Goal: Check status: Check status

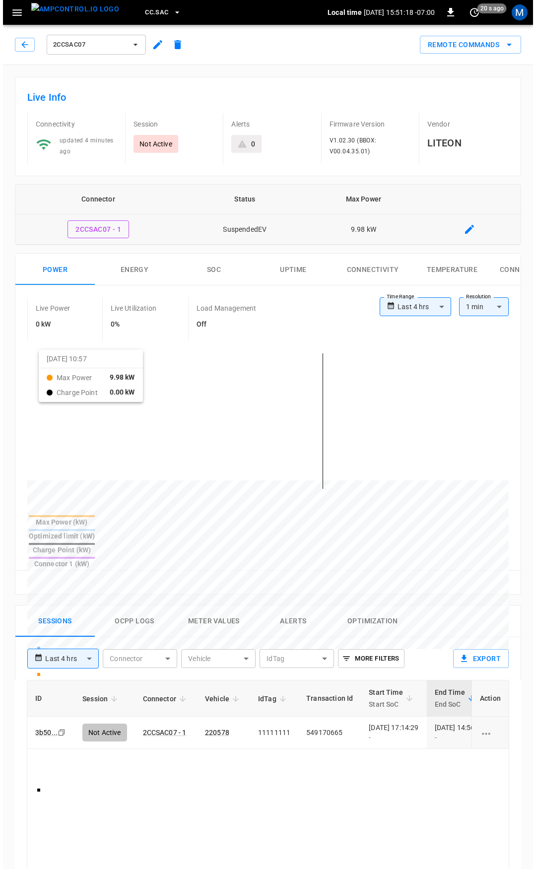
scroll to position [50, 0]
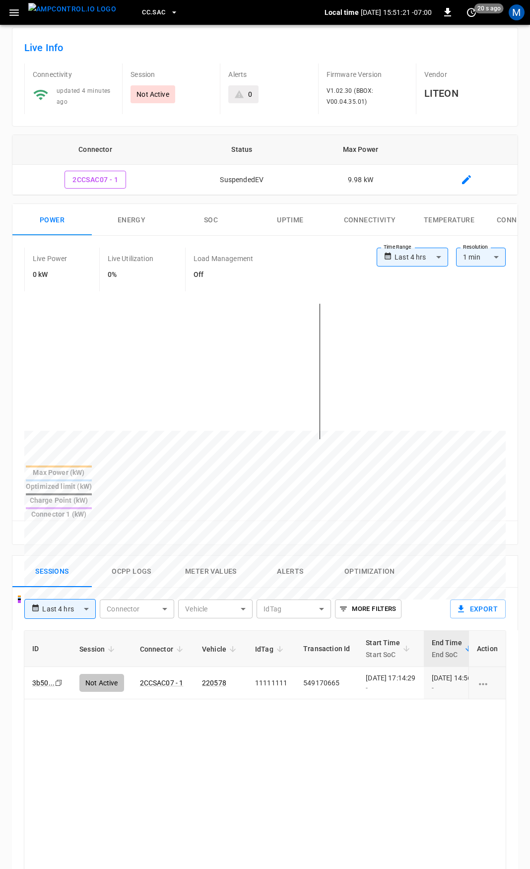
click at [142, 12] on span "CC.SAC" at bounding box center [153, 12] width 23 height 11
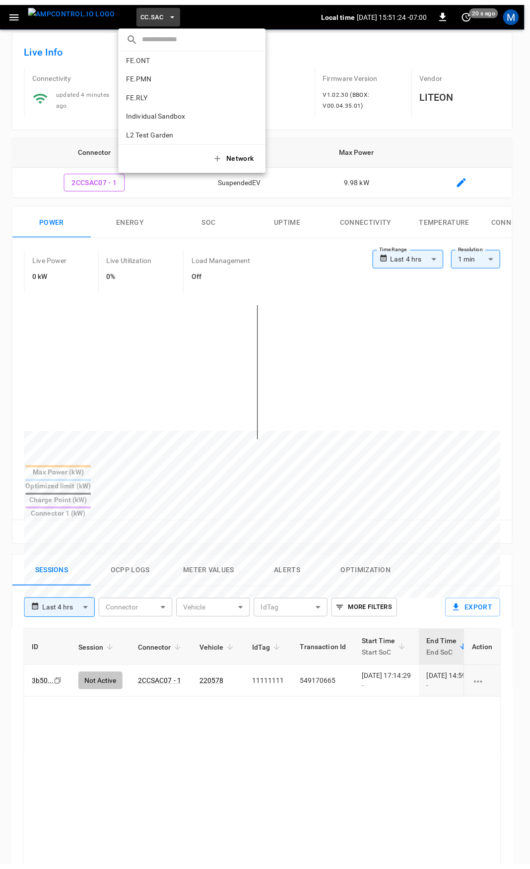
scroll to position [414, 0]
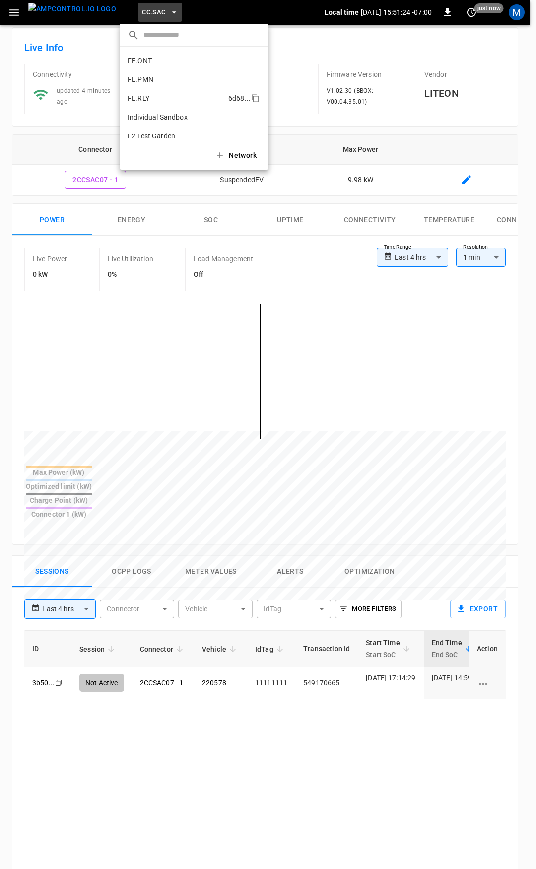
click at [154, 82] on p "FE.PMN" at bounding box center [175, 79] width 97 height 10
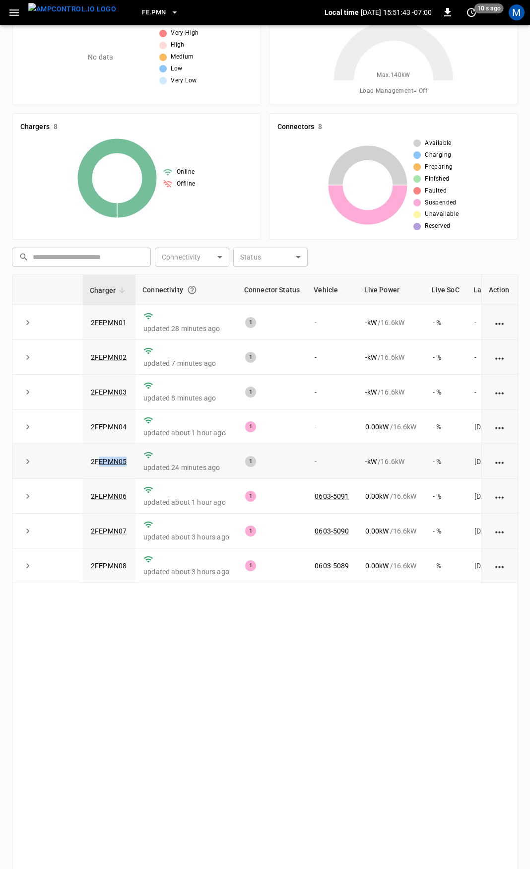
drag, startPoint x: 131, startPoint y: 462, endPoint x: 74, endPoint y: 459, distance: 57.1
click at [77, 463] on tr "2FEPMN05 updated 24 minutes ago 1 - - kW / 16.6 kW - % [DATE]" at bounding box center [284, 461] width 545 height 35
copy tr "2FEPMN05"
click at [118, 468] on td "2FEPMN05" at bounding box center [109, 461] width 53 height 35
drag, startPoint x: 128, startPoint y: 462, endPoint x: 87, endPoint y: 466, distance: 41.4
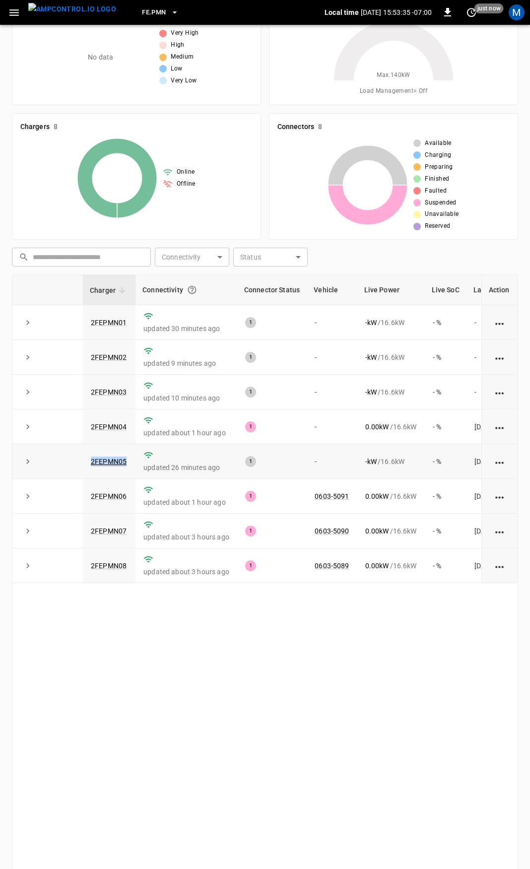
click at [87, 466] on td "2FEPMN05" at bounding box center [109, 461] width 53 height 35
copy link "2FEPMN05"
click at [105, 463] on link "2FEPMN05" at bounding box center [109, 461] width 40 height 12
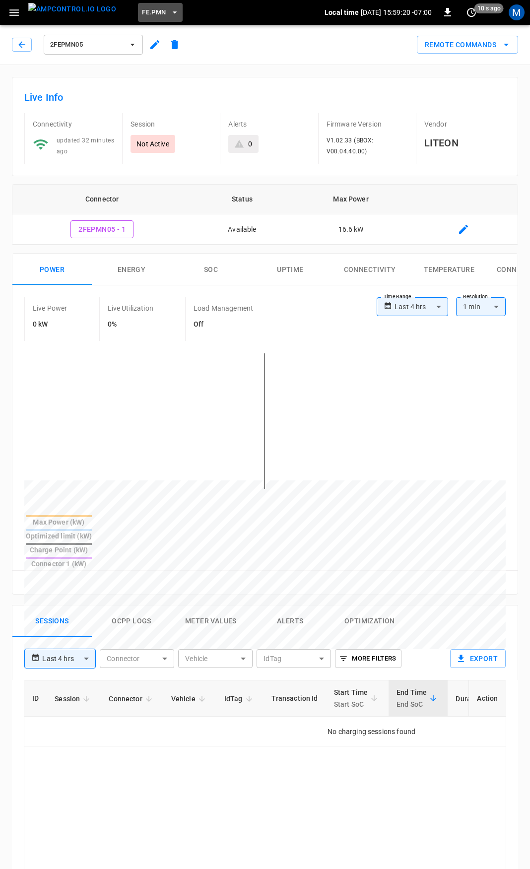
click at [142, 9] on span "FE.PMN" at bounding box center [154, 12] width 24 height 11
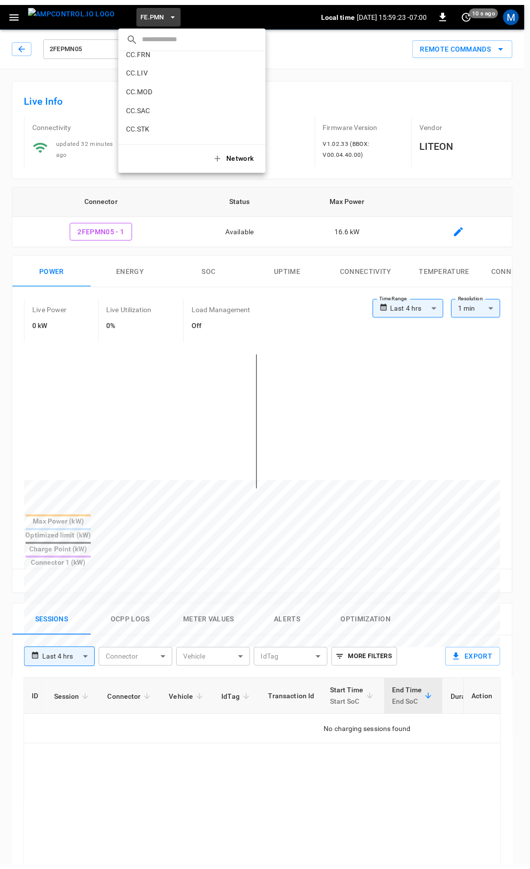
scroll to position [225, 0]
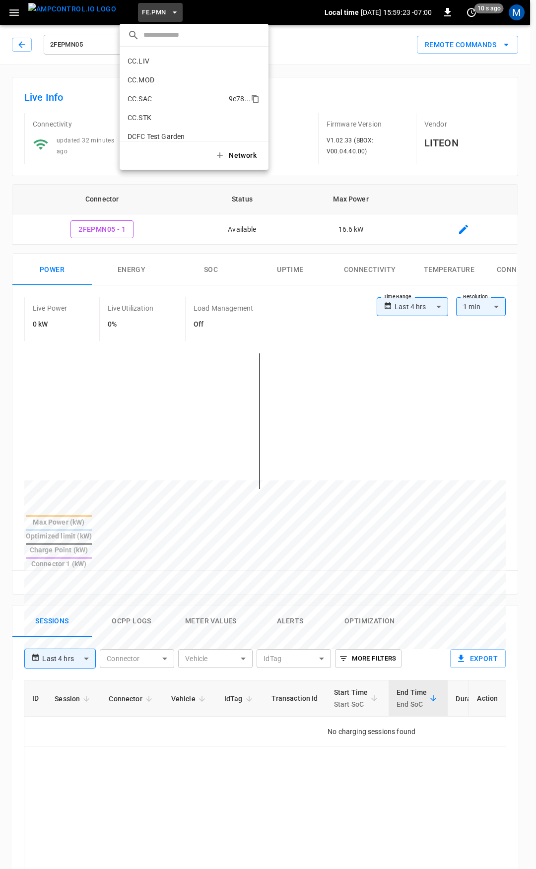
click at [200, 102] on p "CC.SAC" at bounding box center [175, 99] width 97 height 10
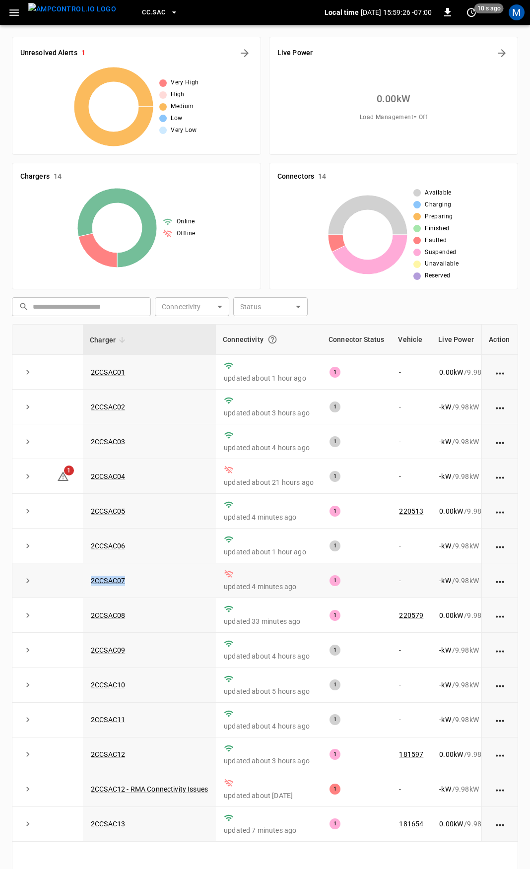
drag, startPoint x: 137, startPoint y: 585, endPoint x: 78, endPoint y: 584, distance: 59.0
click at [79, 588] on tr "2CCSAC07 updated 4 minutes ago 1 - - kW / 9.98 kW - % [DATE]" at bounding box center [333, 580] width 642 height 35
copy tr "2CCSAC07"
click at [161, 596] on td "2CCSAC07" at bounding box center [149, 580] width 133 height 35
click at [157, 583] on td "2CCSAC07" at bounding box center [149, 580] width 133 height 35
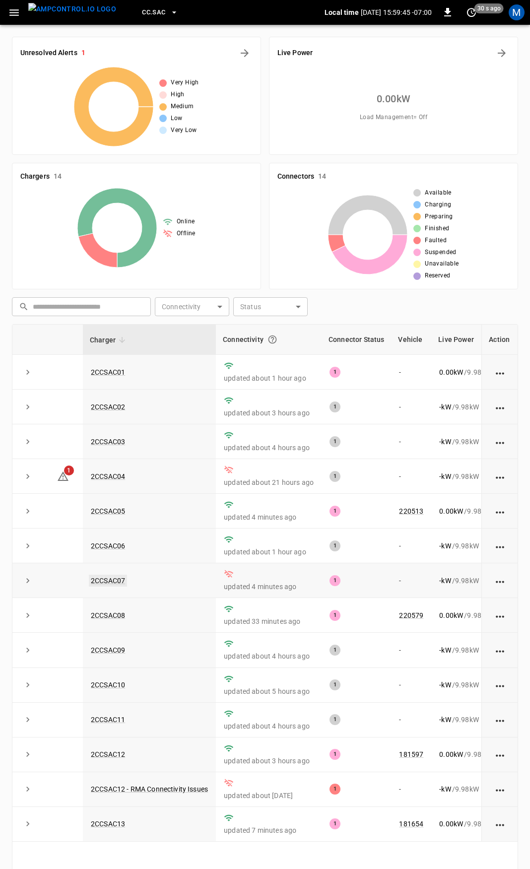
click at [117, 583] on link "2CCSAC07" at bounding box center [108, 580] width 38 height 12
